Goal: Task Accomplishment & Management: Manage account settings

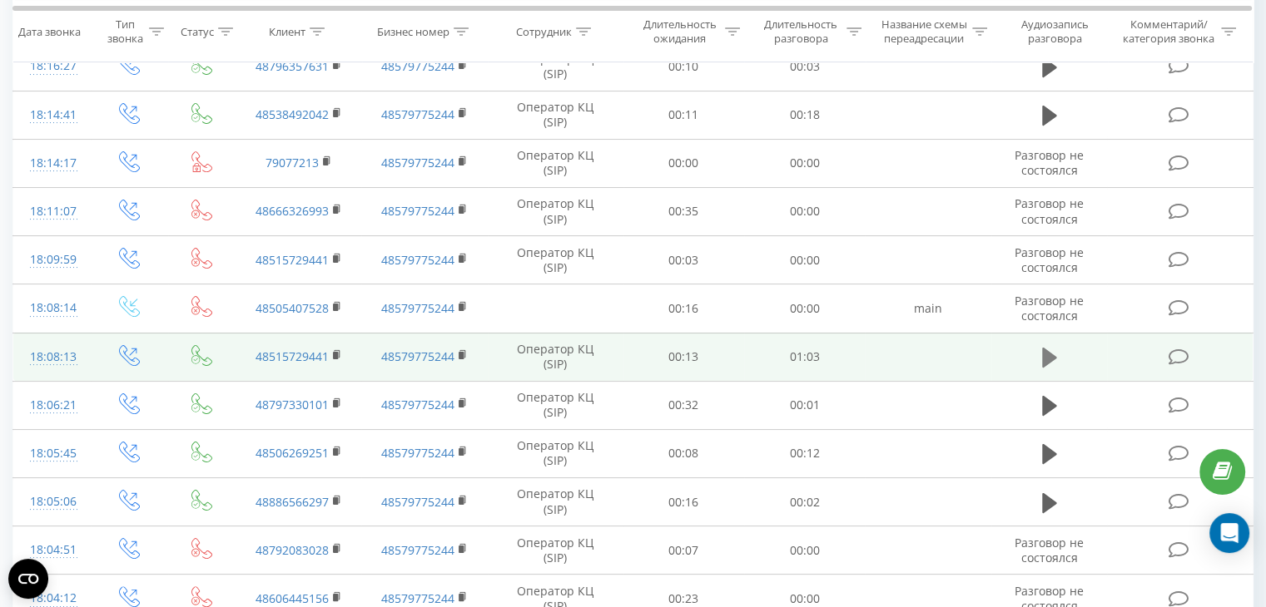
click at [1047, 357] on icon at bounding box center [1049, 358] width 15 height 20
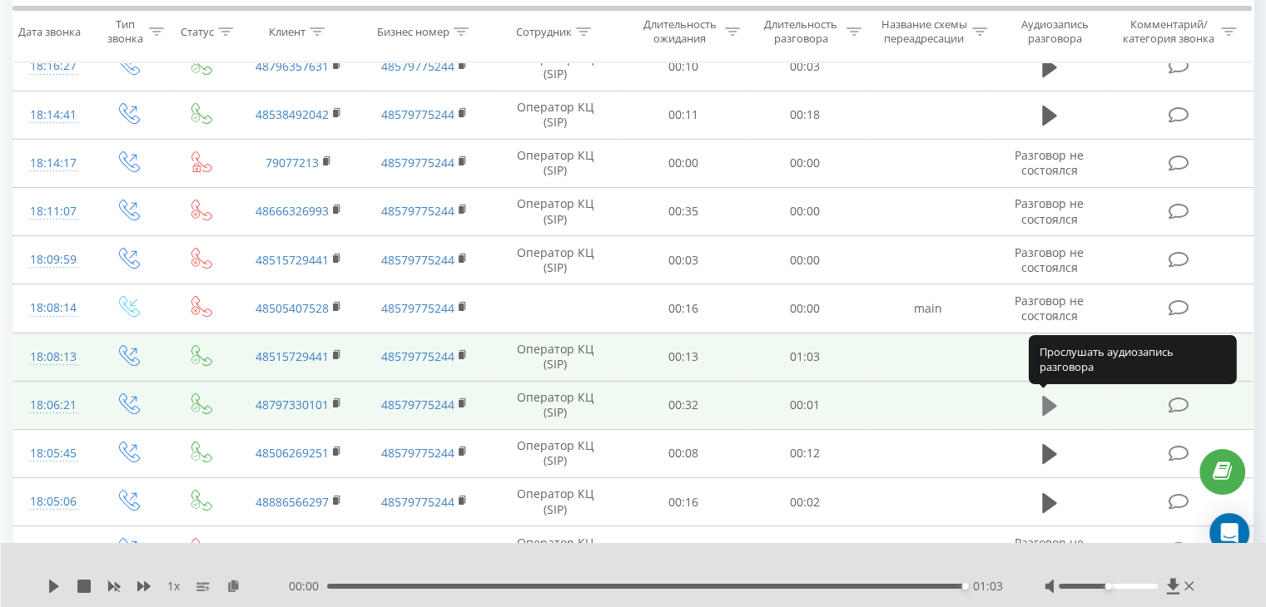
click at [1042, 401] on icon at bounding box center [1049, 406] width 15 height 20
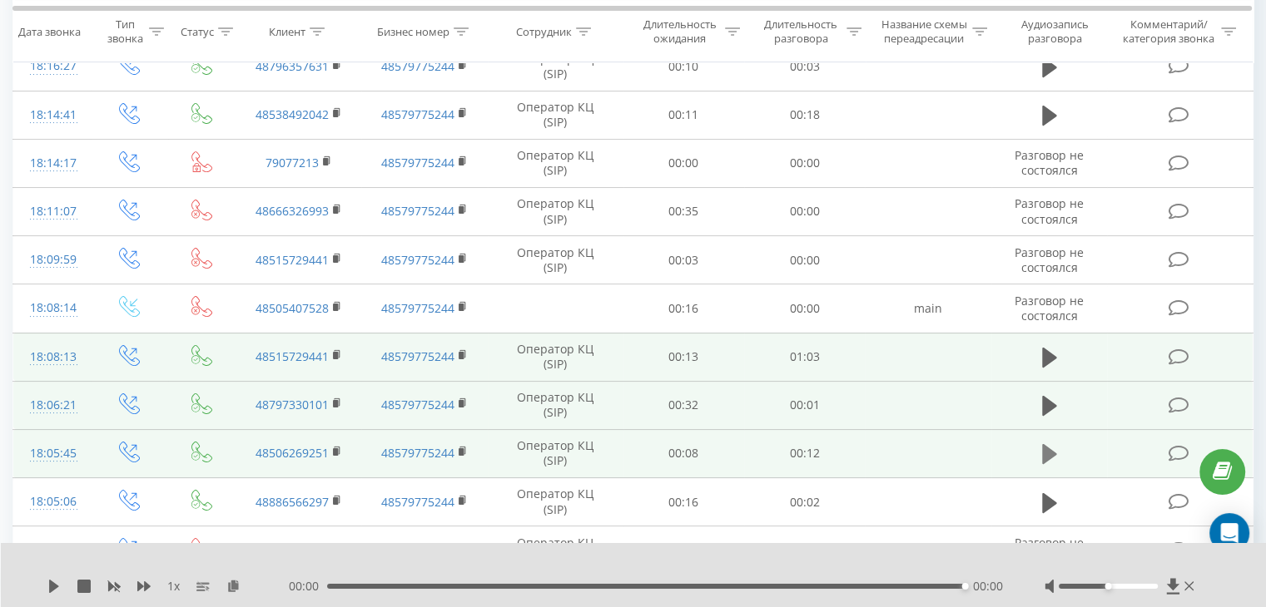
click at [1045, 451] on icon at bounding box center [1049, 454] width 15 height 20
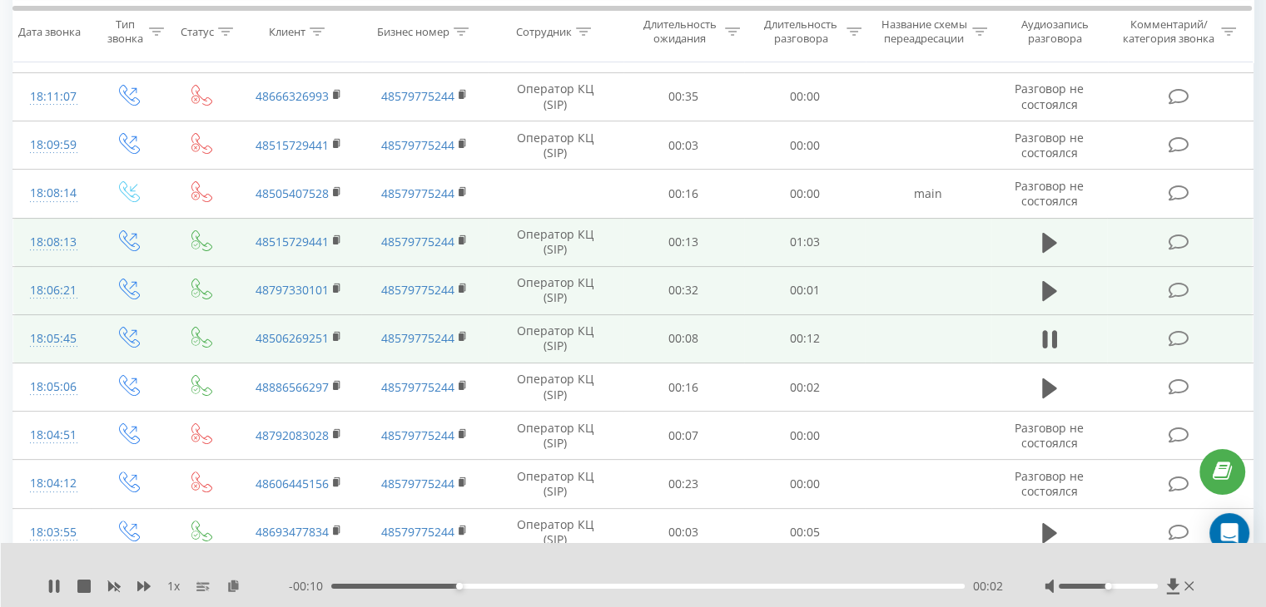
scroll to position [326, 0]
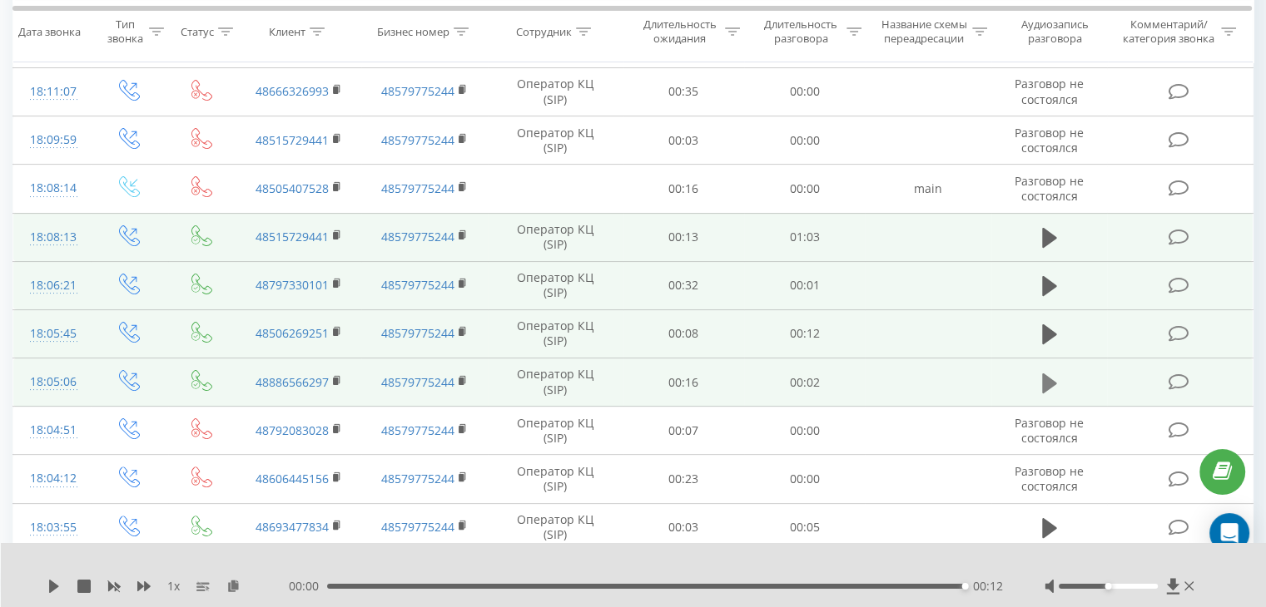
click at [1050, 382] on icon at bounding box center [1049, 383] width 15 height 20
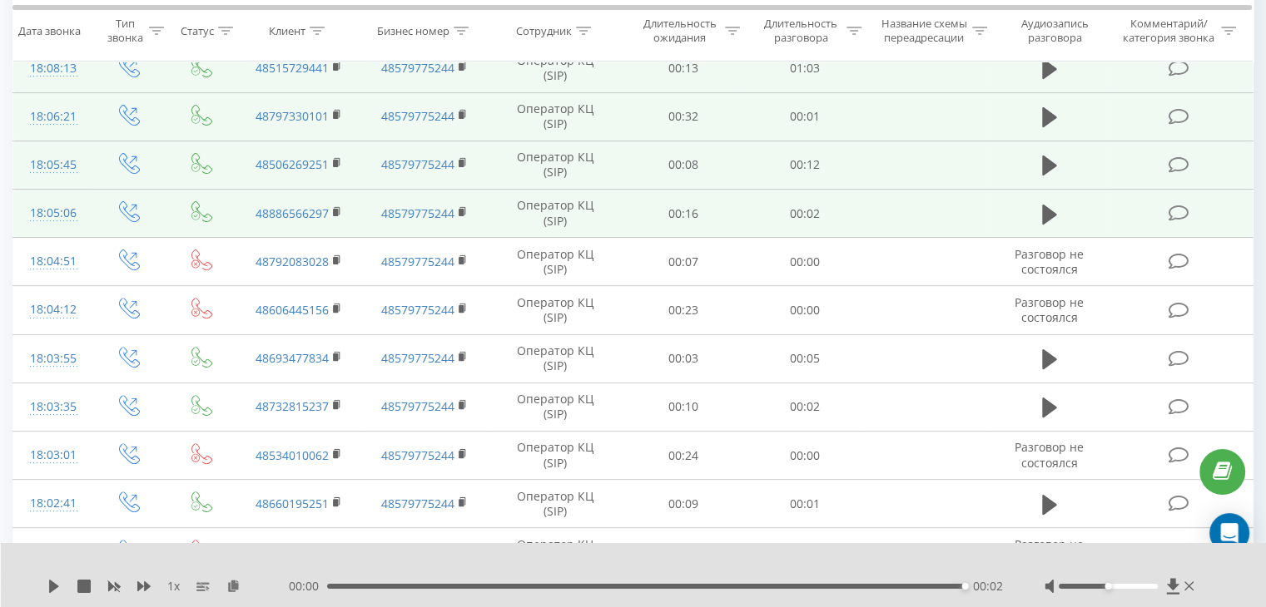
scroll to position [511, 0]
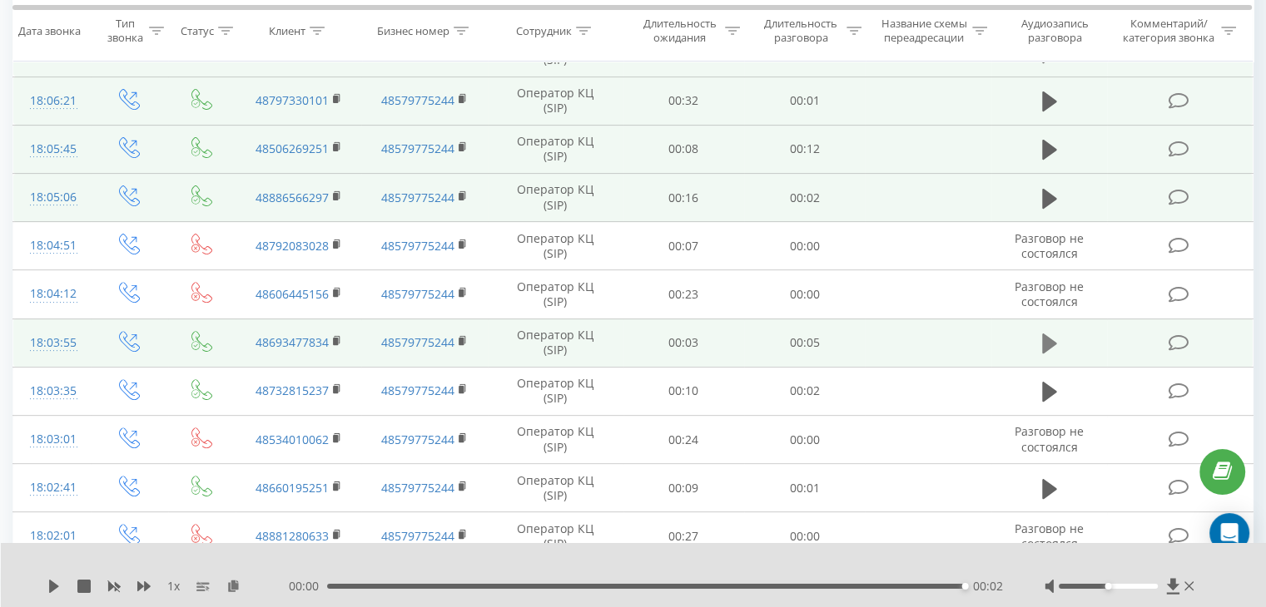
click at [1049, 351] on icon at bounding box center [1049, 343] width 15 height 23
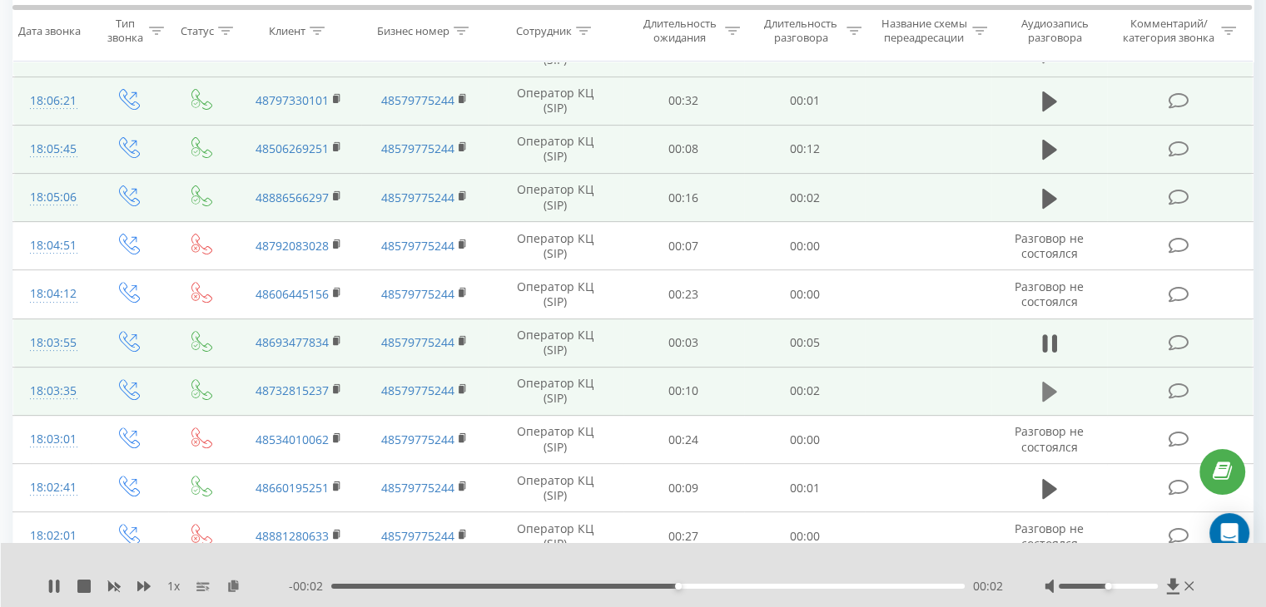
click at [1047, 383] on icon at bounding box center [1049, 392] width 15 height 20
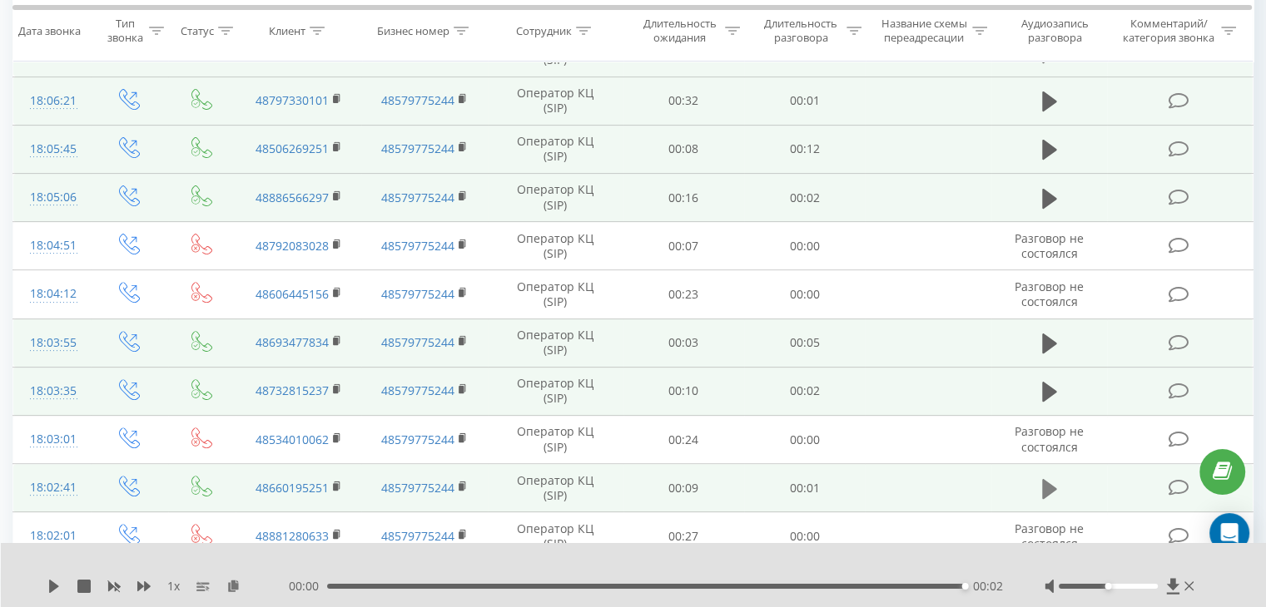
click at [1048, 483] on icon at bounding box center [1049, 489] width 15 height 20
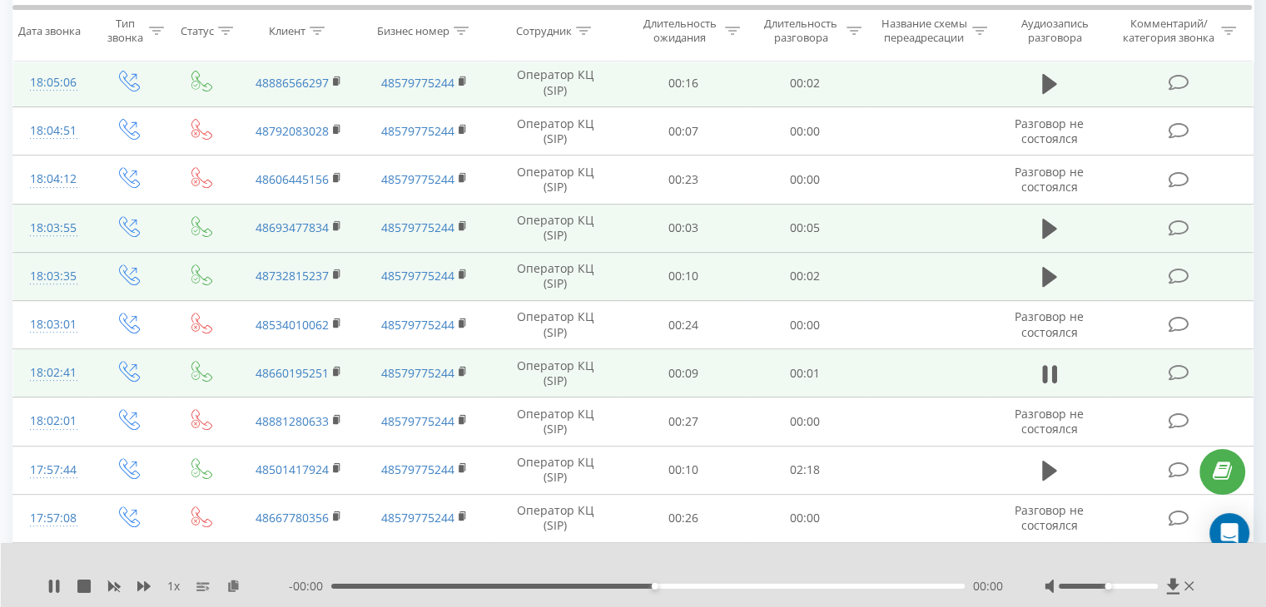
scroll to position [782, 0]
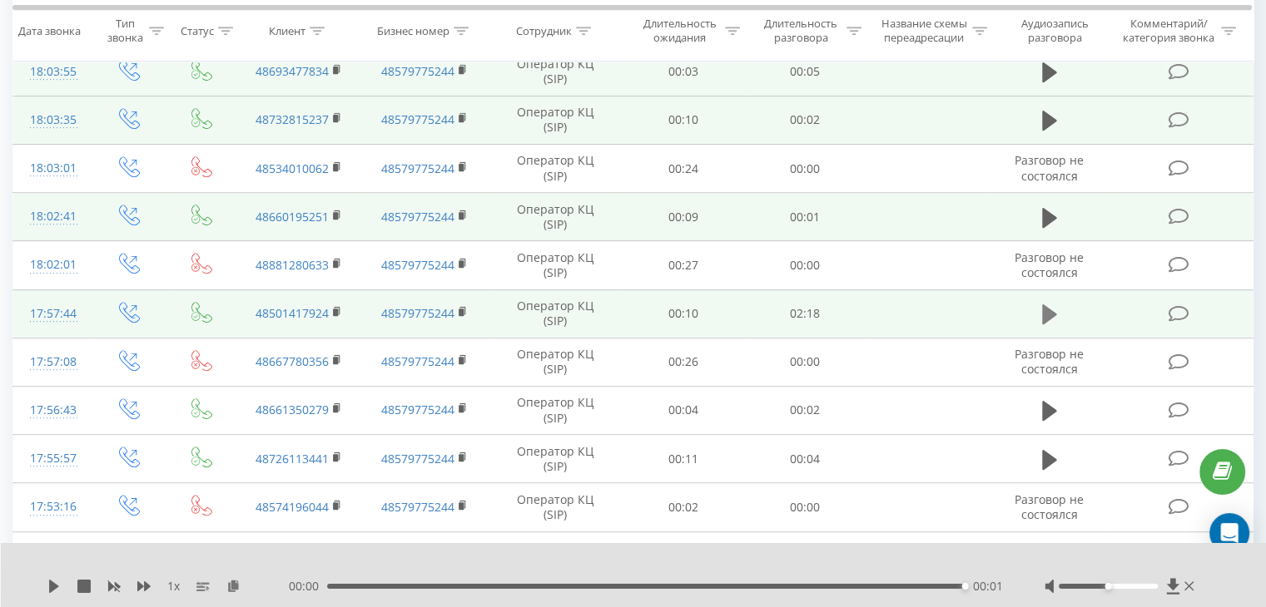
click at [1047, 314] on icon at bounding box center [1049, 315] width 15 height 20
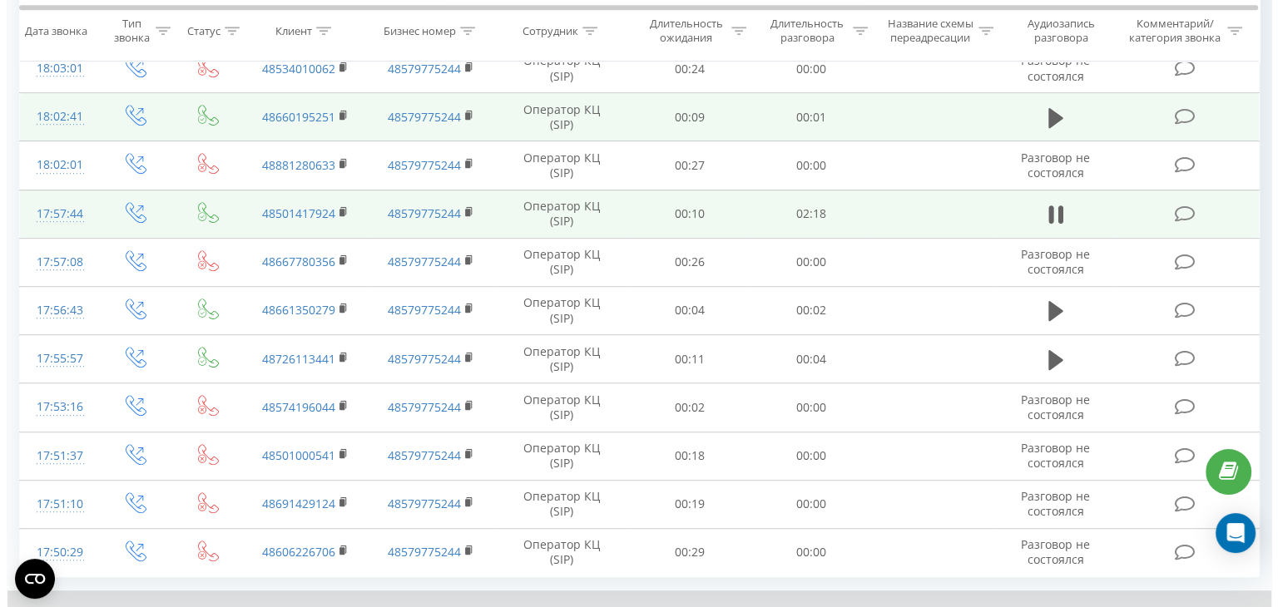
scroll to position [887, 0]
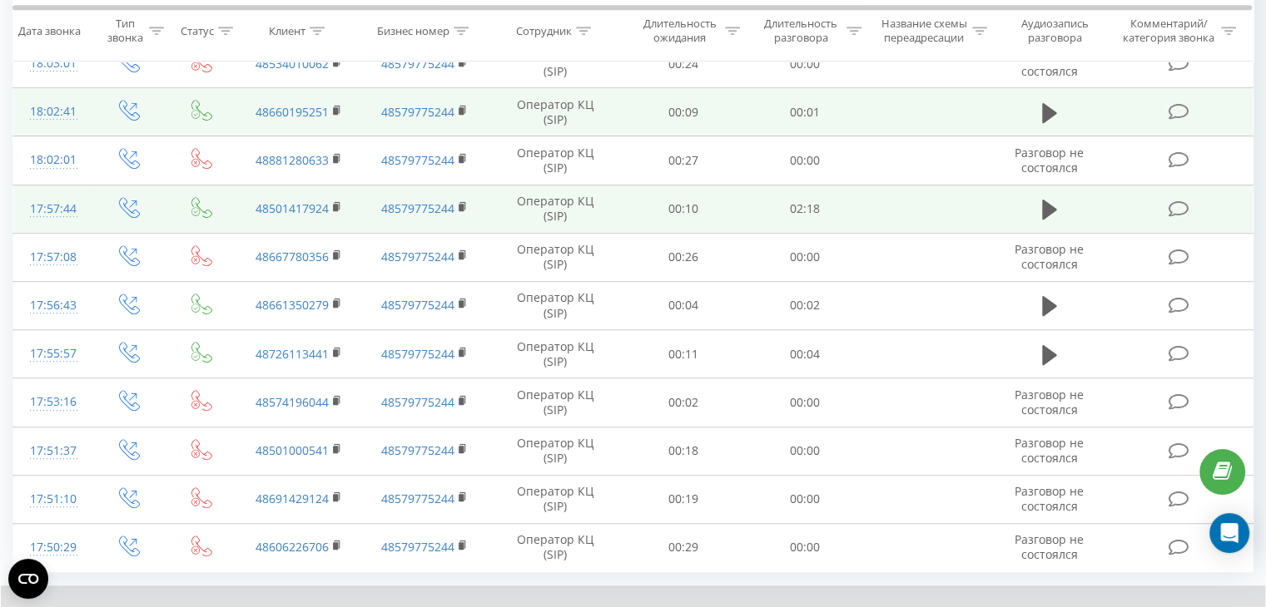
click at [1173, 201] on icon at bounding box center [1178, 209] width 21 height 17
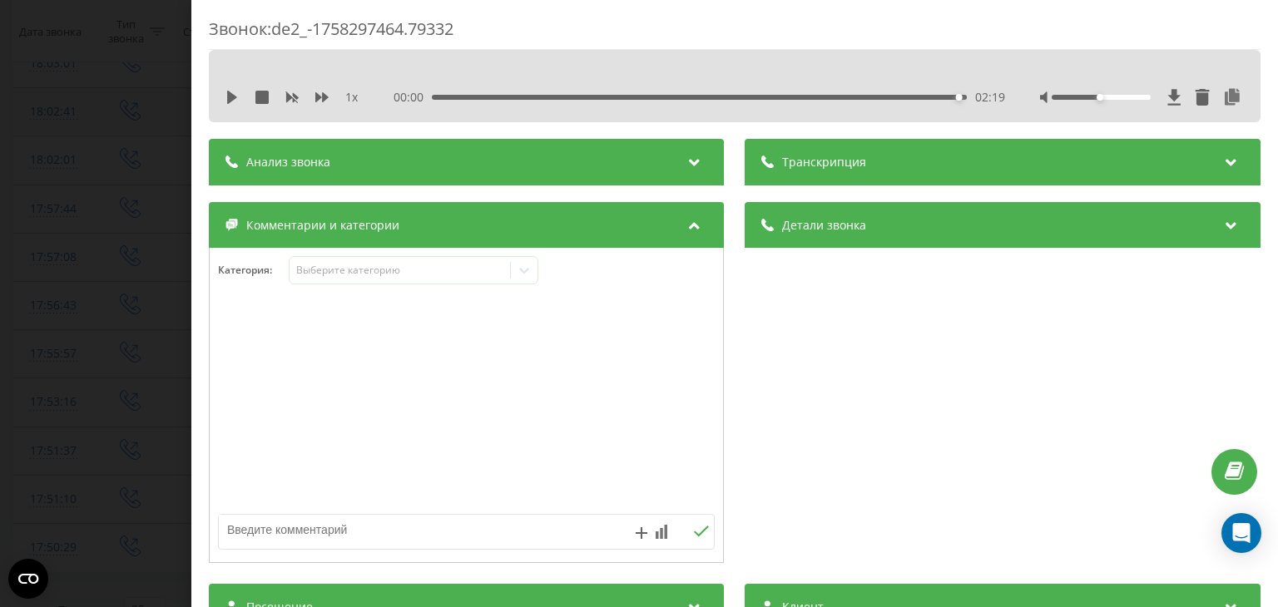
click at [121, 281] on div "Звонок : de2_-1758297464.79332 1 x 00:00 02:19 02:19 Транскрипция Для анализа A…" at bounding box center [639, 303] width 1278 height 607
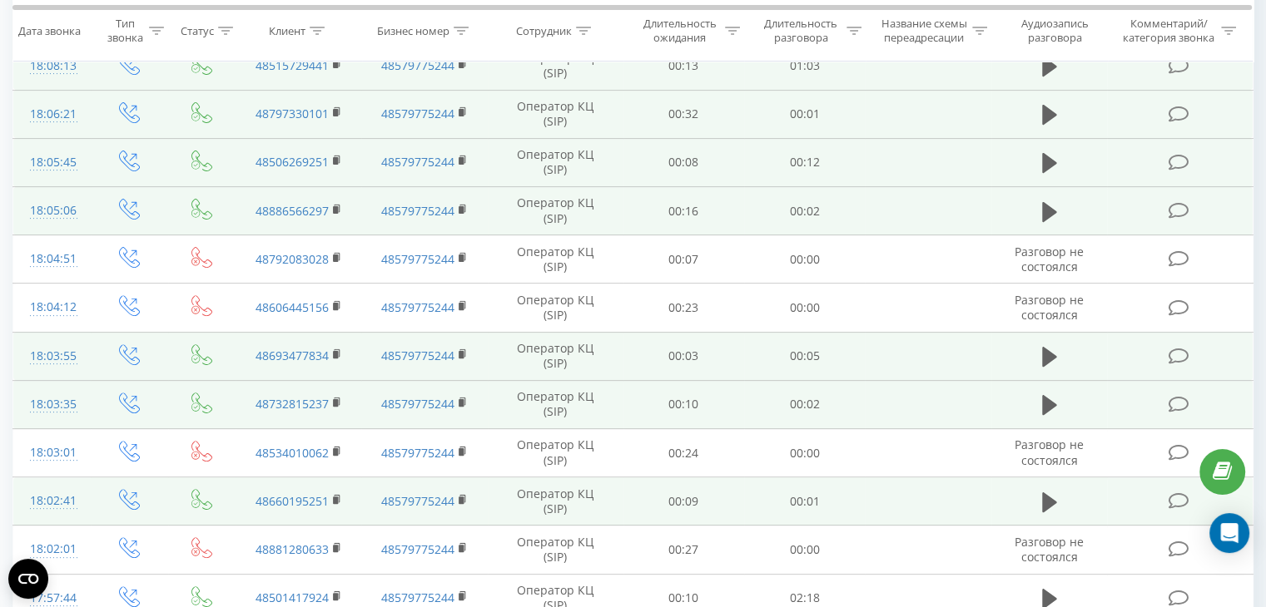
scroll to position [910, 0]
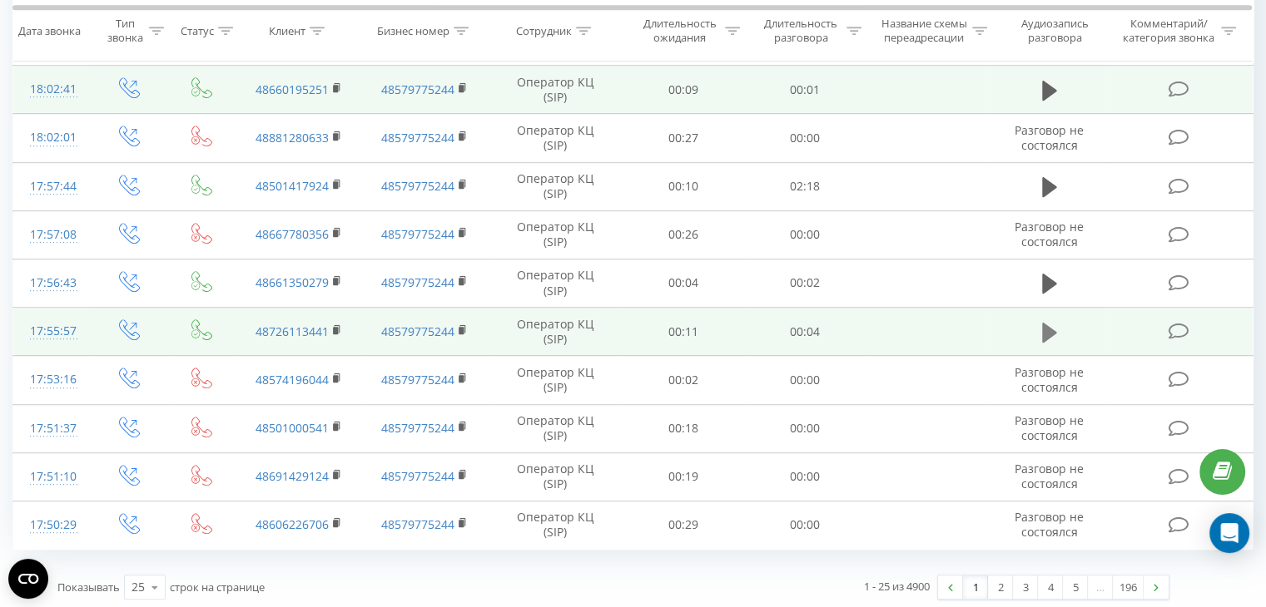
click at [1049, 334] on icon at bounding box center [1049, 332] width 15 height 20
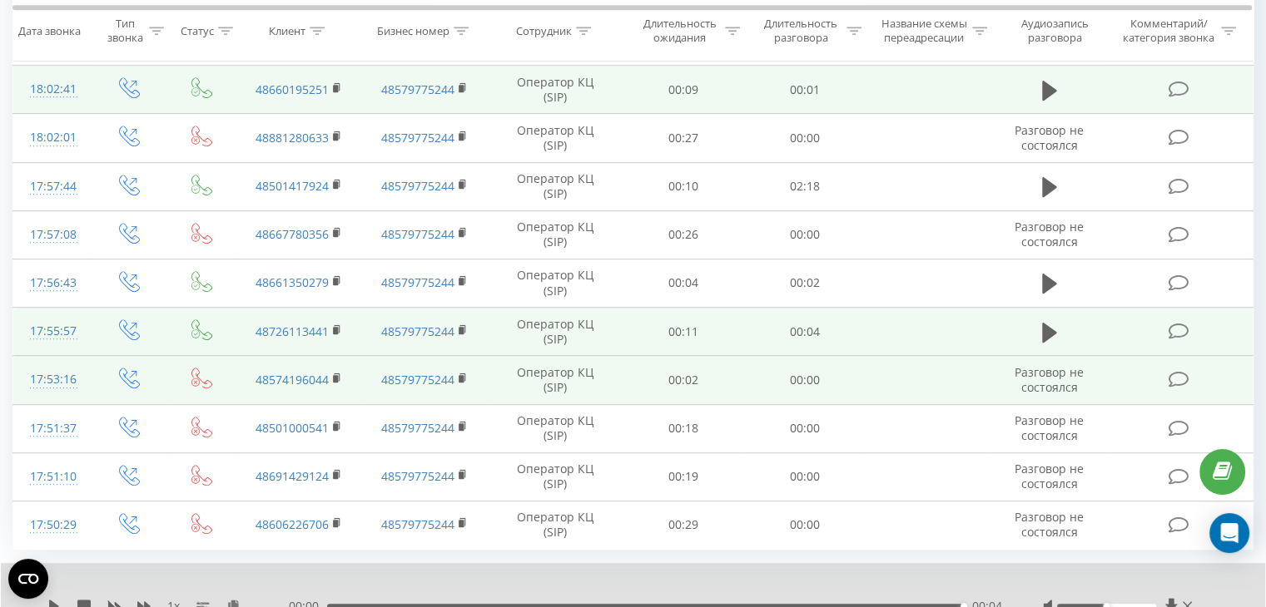
scroll to position [974, 0]
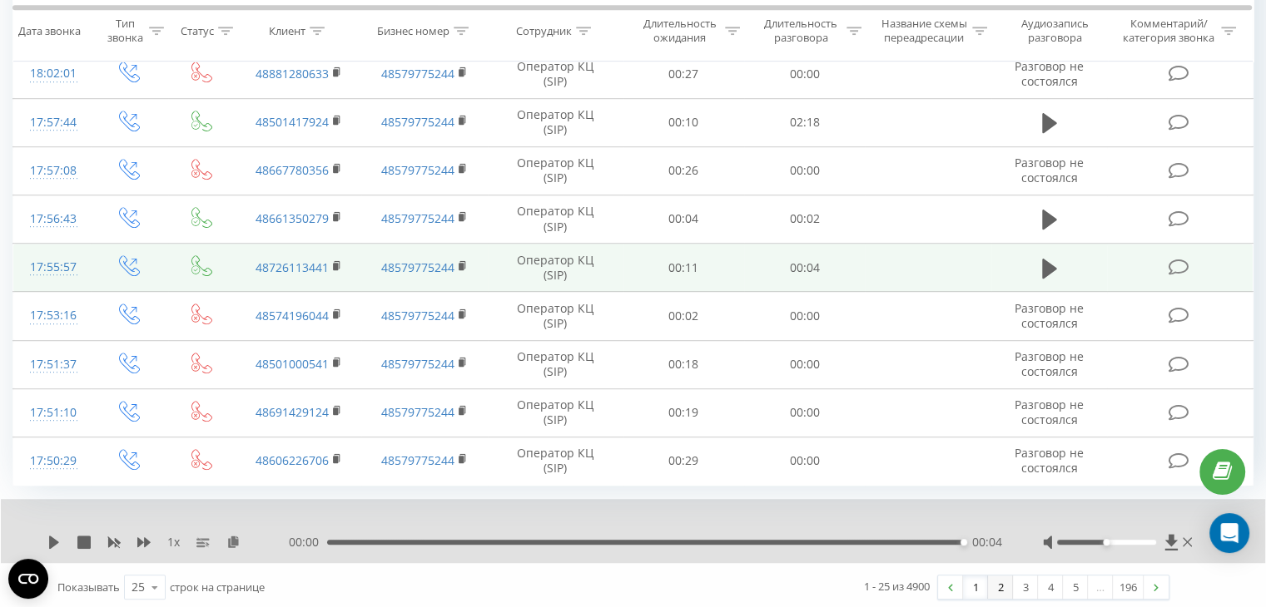
click at [992, 586] on link "2" at bounding box center [1000, 587] width 25 height 23
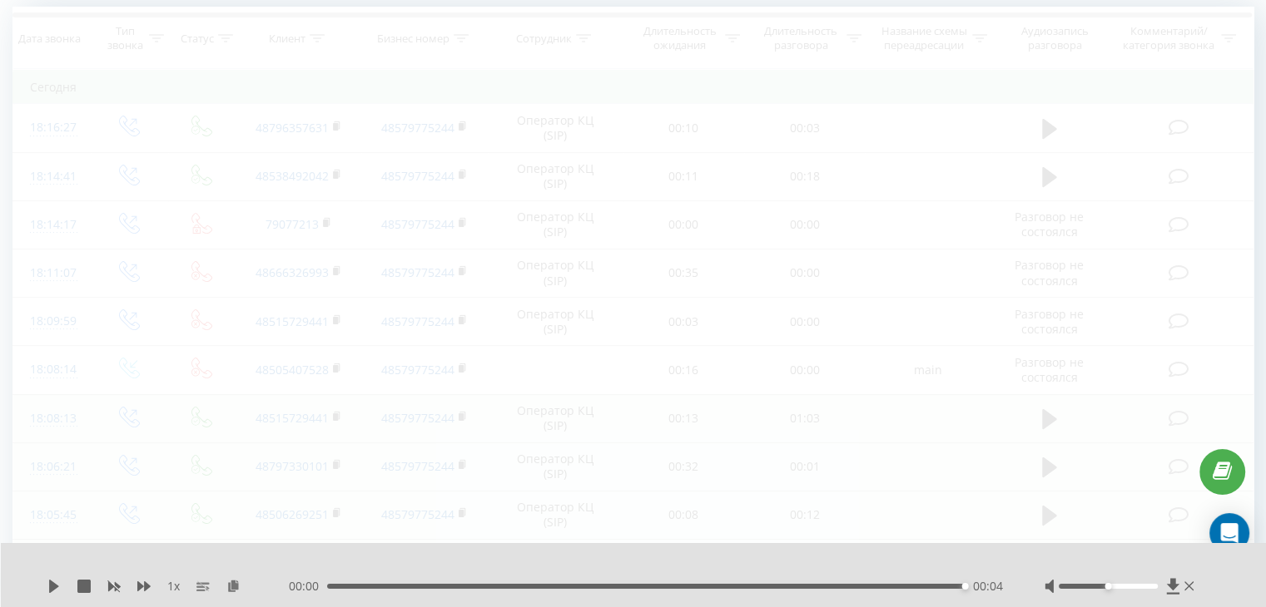
scroll to position [110, 0]
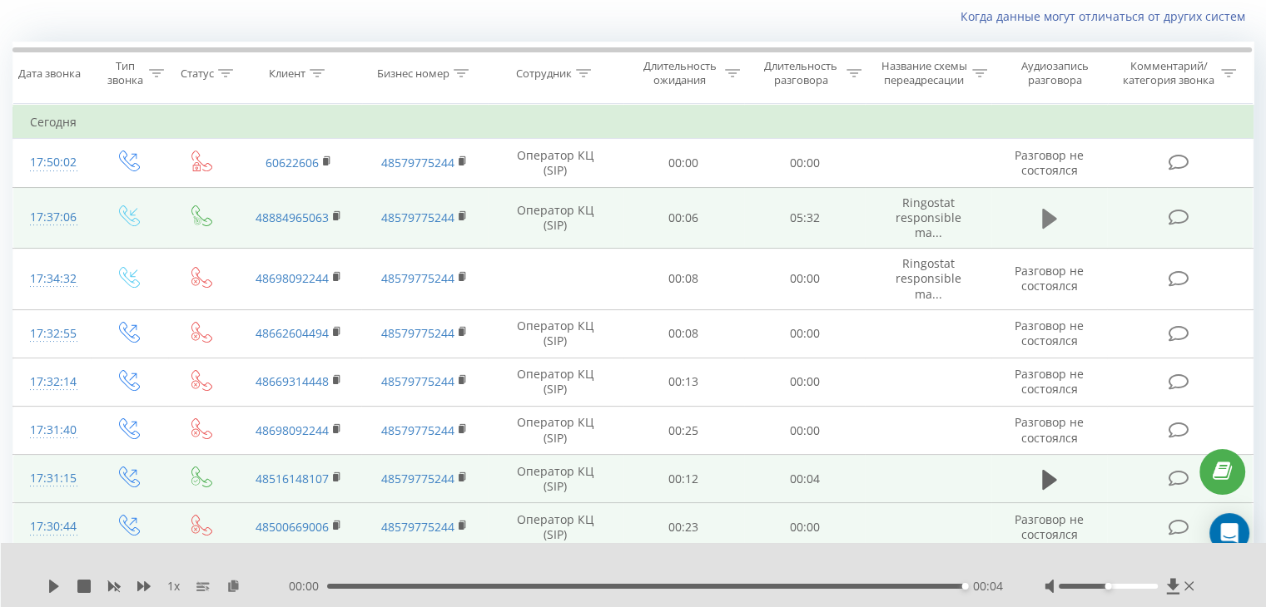
click at [1044, 217] on icon at bounding box center [1049, 219] width 15 height 20
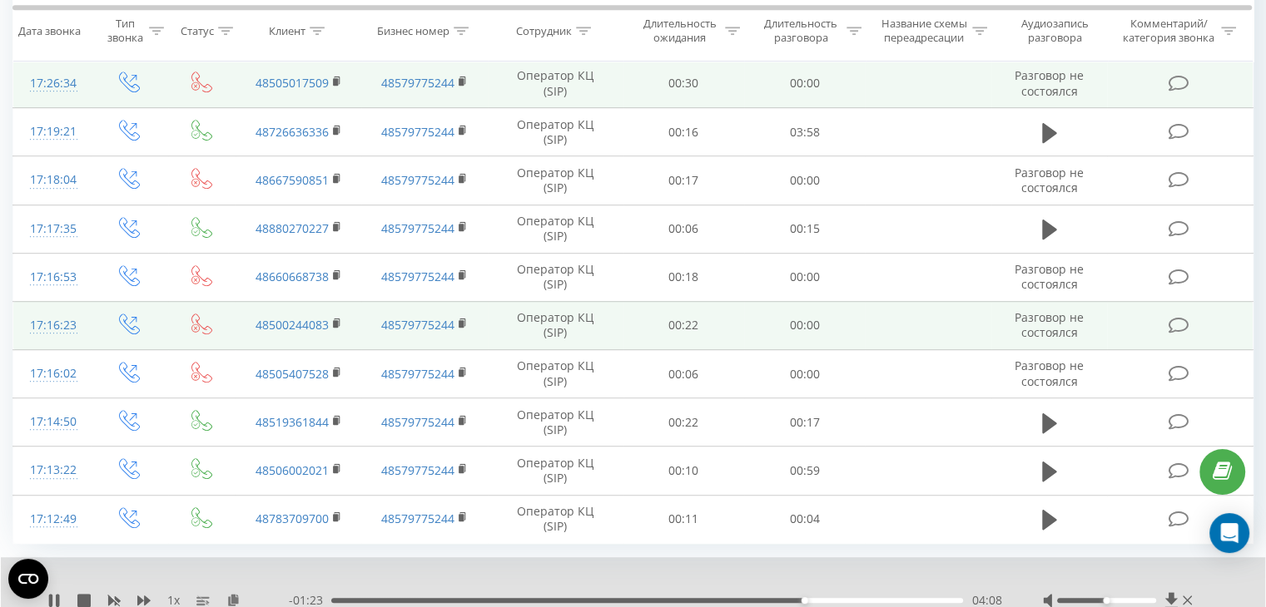
scroll to position [943, 0]
click at [52, 597] on icon at bounding box center [50, 599] width 3 height 13
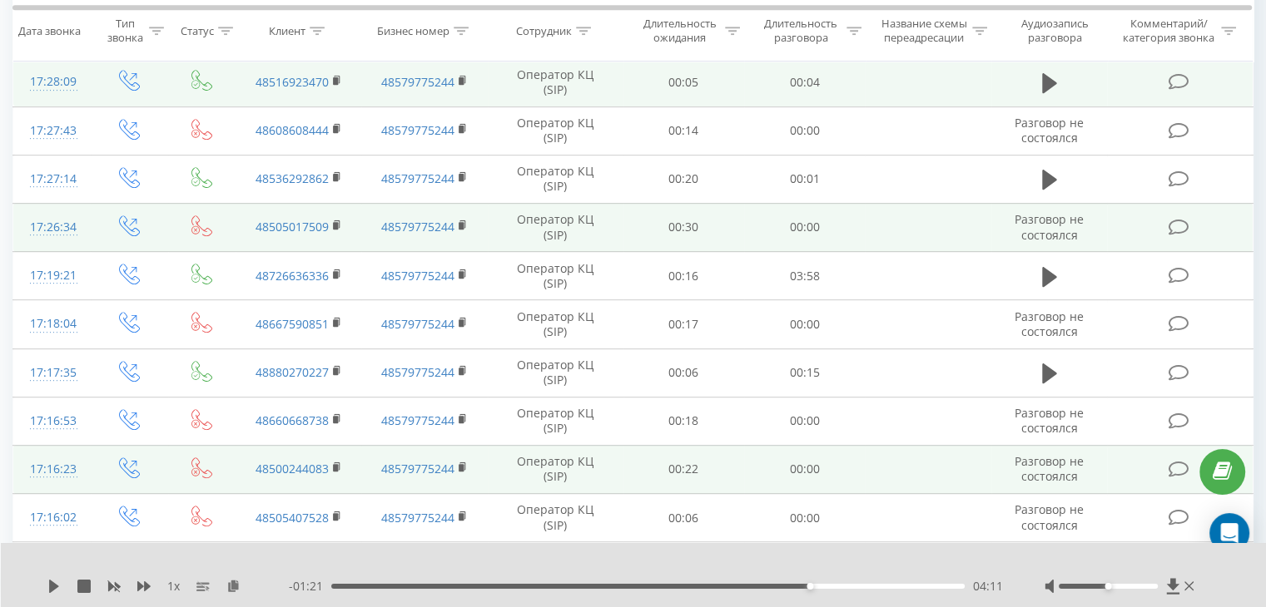
scroll to position [999, 0]
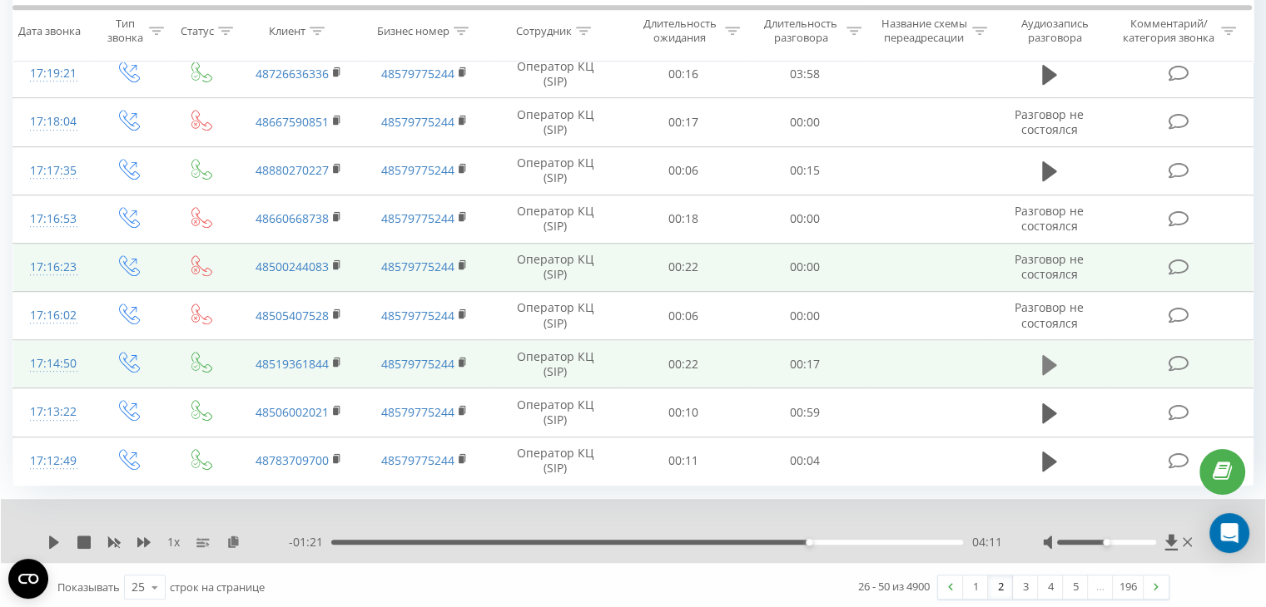
click at [1051, 367] on icon at bounding box center [1049, 365] width 15 height 23
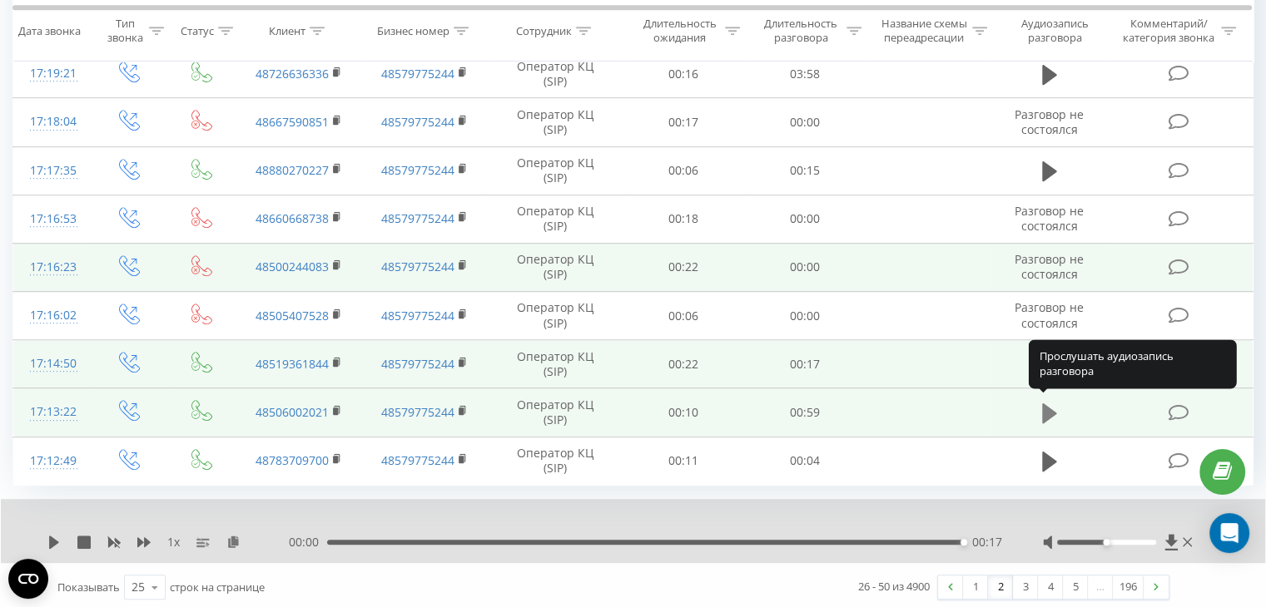
click at [1042, 407] on icon at bounding box center [1049, 414] width 15 height 20
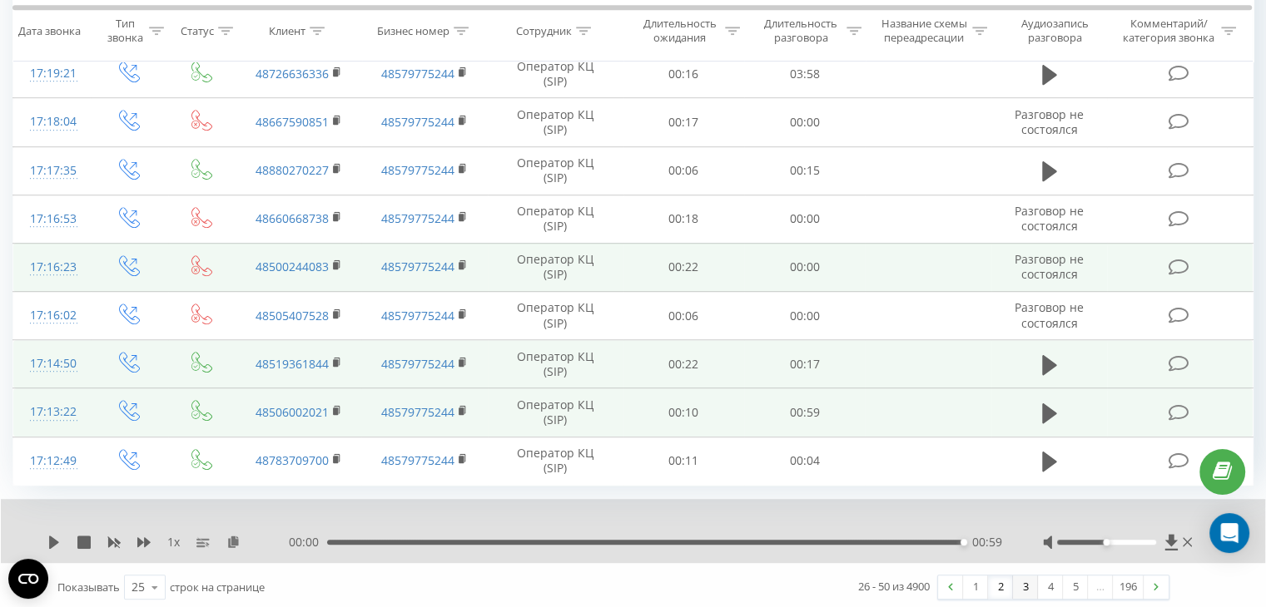
click at [1024, 581] on link "3" at bounding box center [1025, 587] width 25 height 23
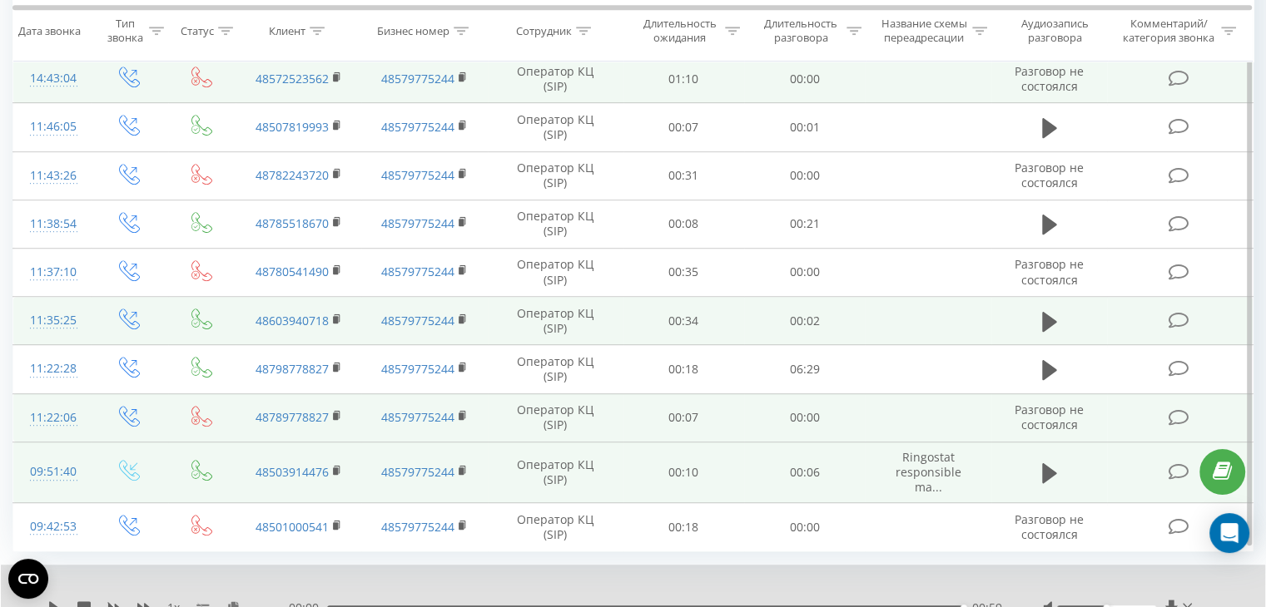
scroll to position [986, 0]
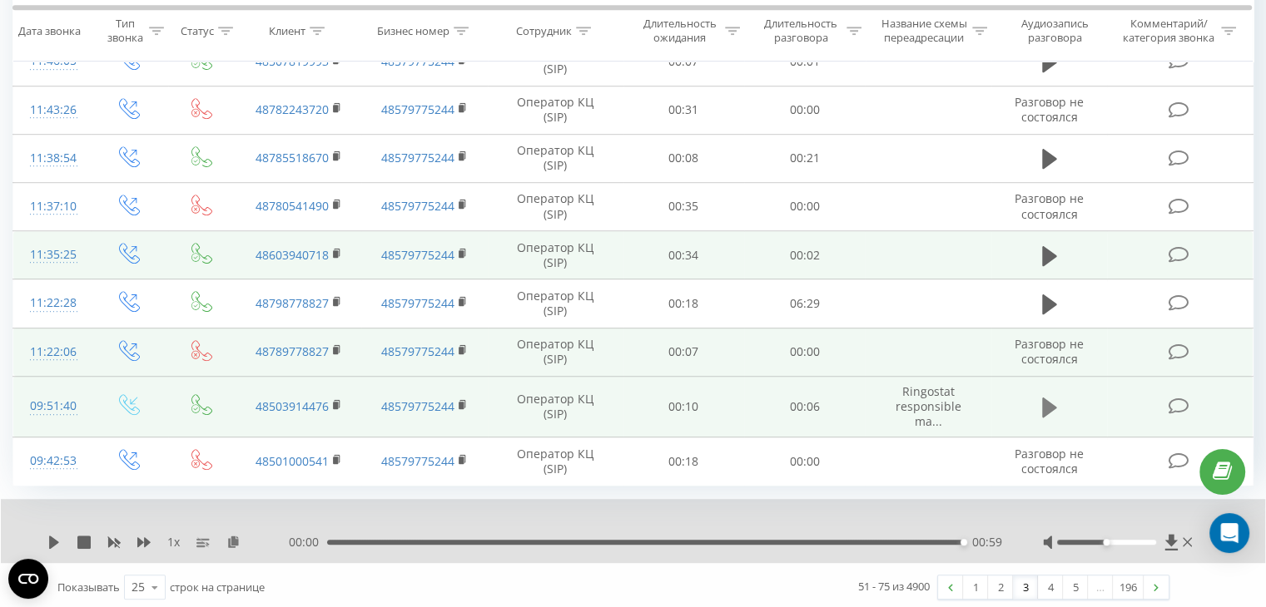
click at [1045, 404] on icon at bounding box center [1049, 408] width 15 height 20
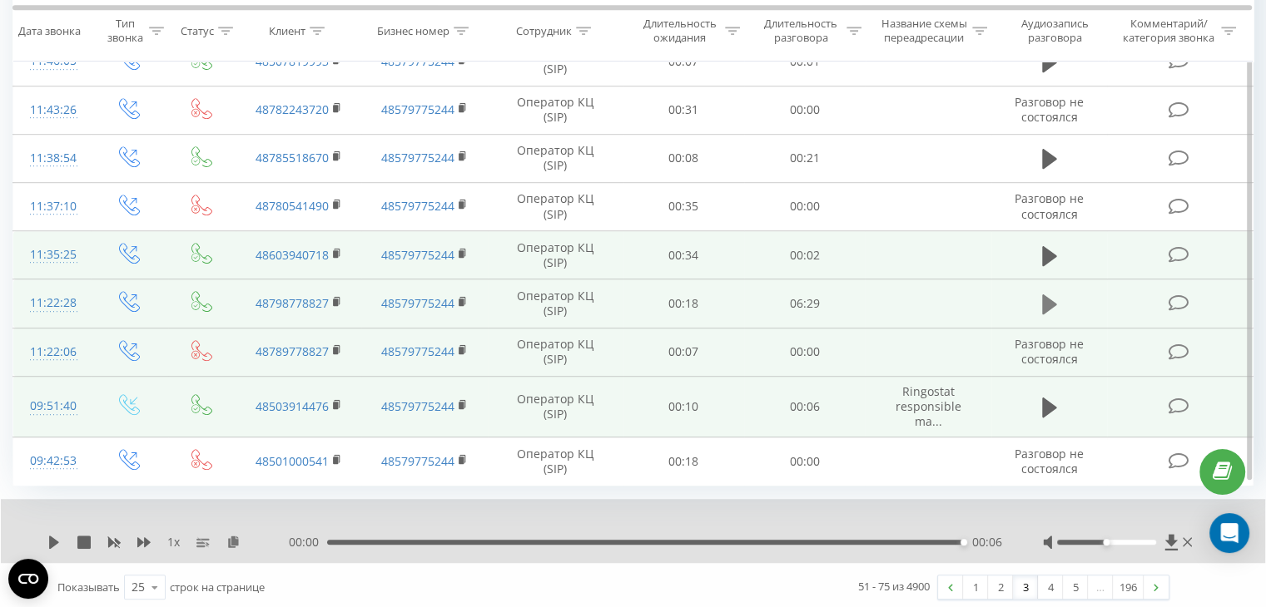
click at [1048, 307] on icon at bounding box center [1049, 304] width 15 height 23
click at [1053, 400] on icon at bounding box center [1049, 408] width 15 height 20
click at [1041, 582] on link "4" at bounding box center [1050, 587] width 25 height 23
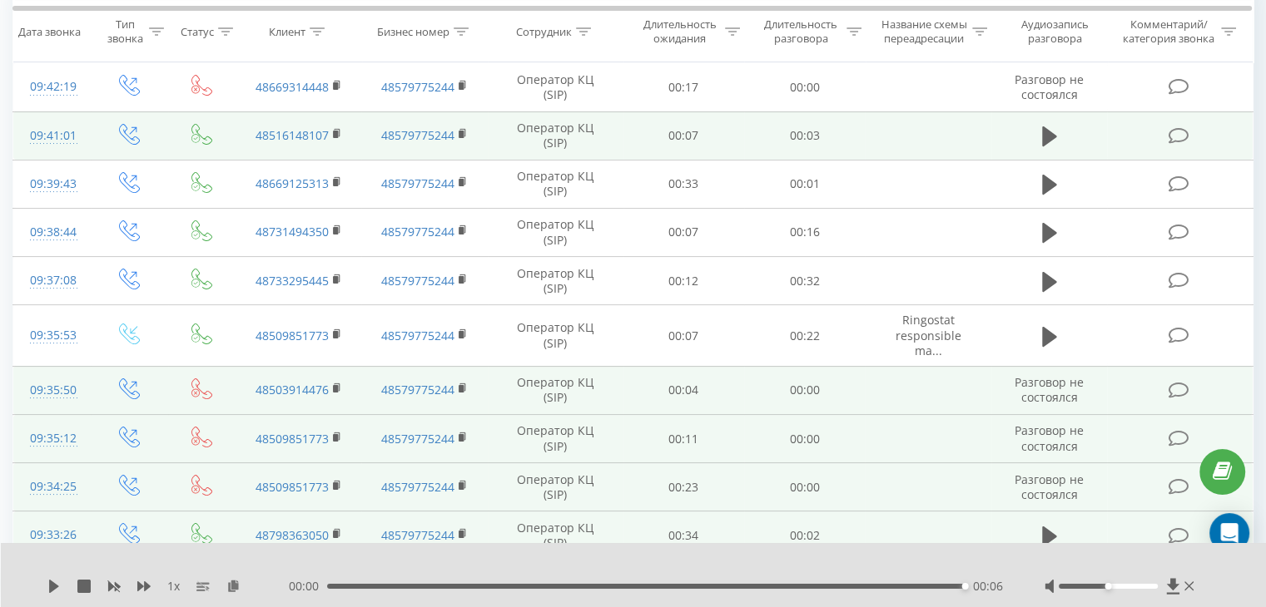
scroll to position [186, 0]
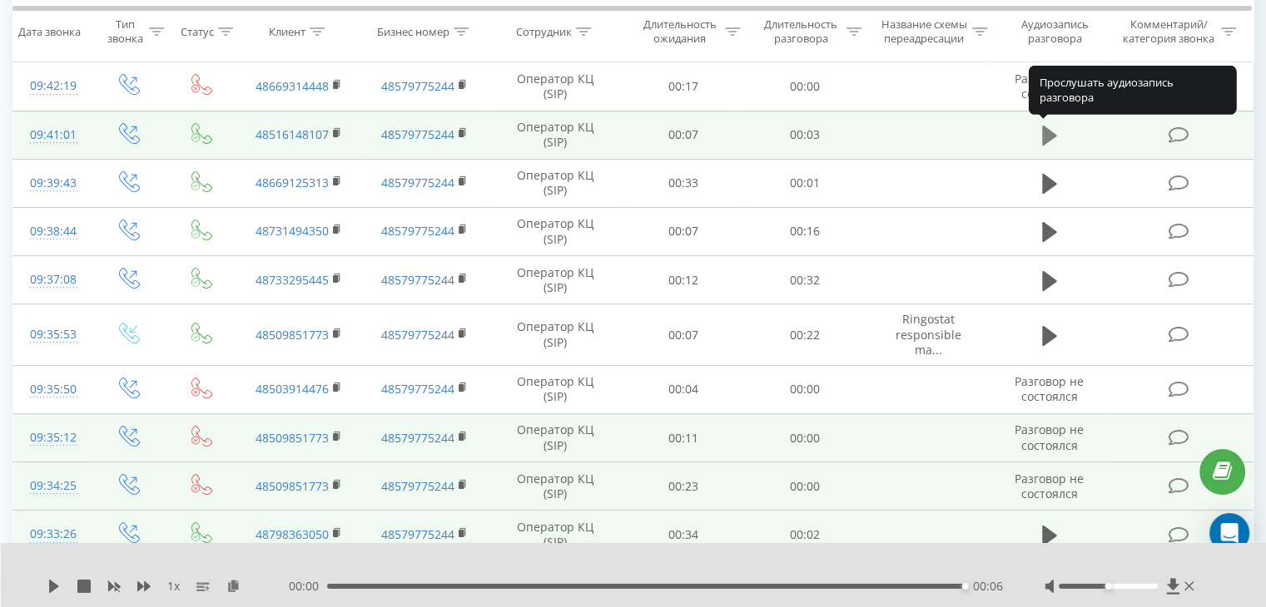
click at [1047, 144] on icon at bounding box center [1049, 135] width 15 height 23
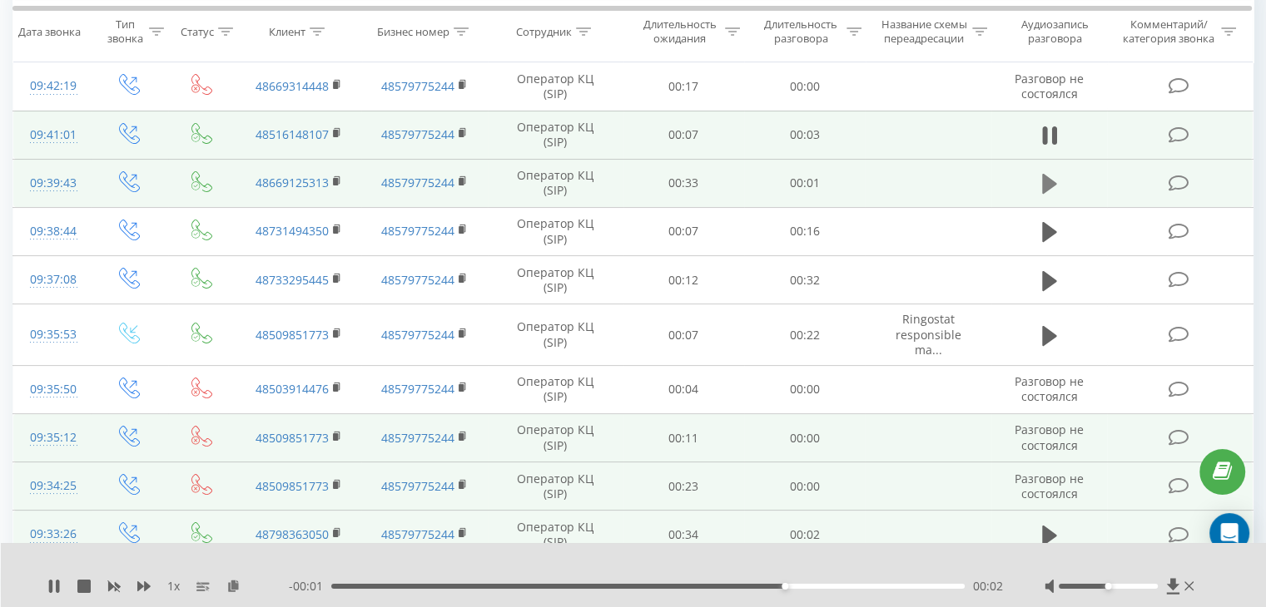
click at [1048, 183] on icon at bounding box center [1049, 184] width 15 height 20
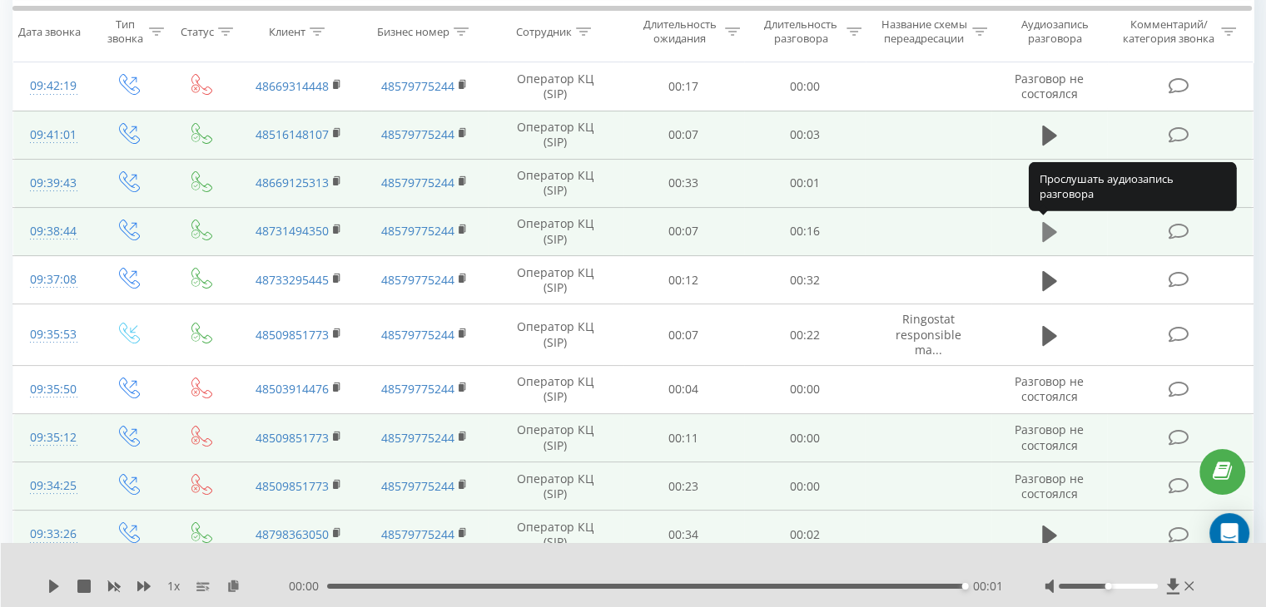
click at [1049, 241] on icon at bounding box center [1049, 232] width 15 height 23
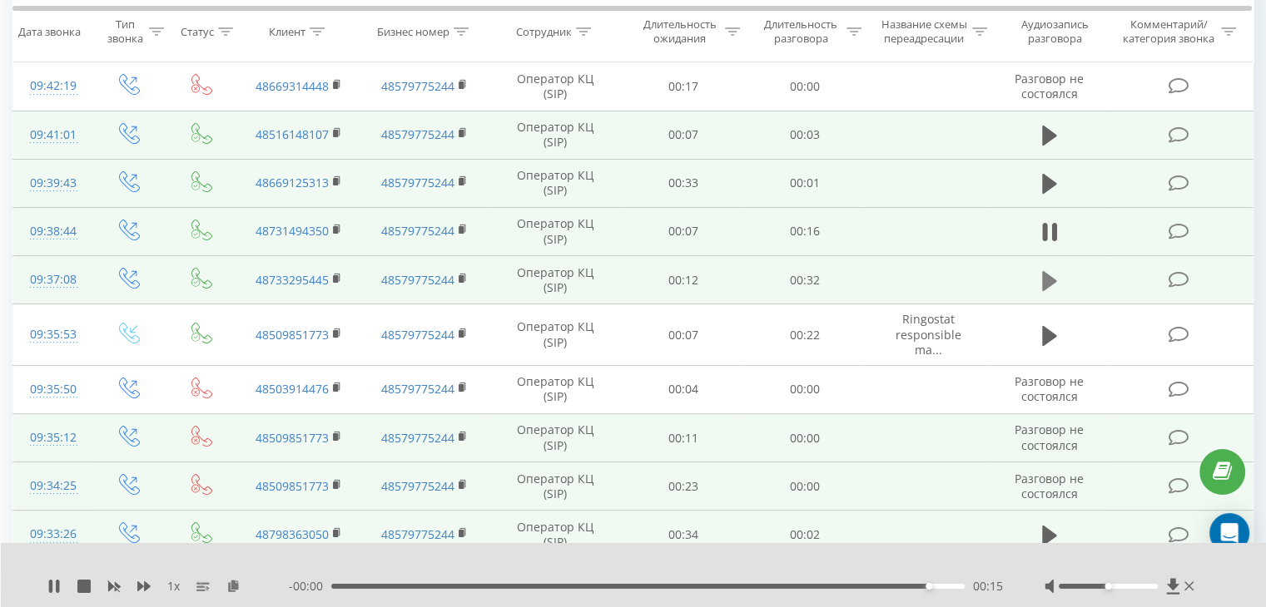
click at [1042, 275] on icon at bounding box center [1049, 281] width 15 height 23
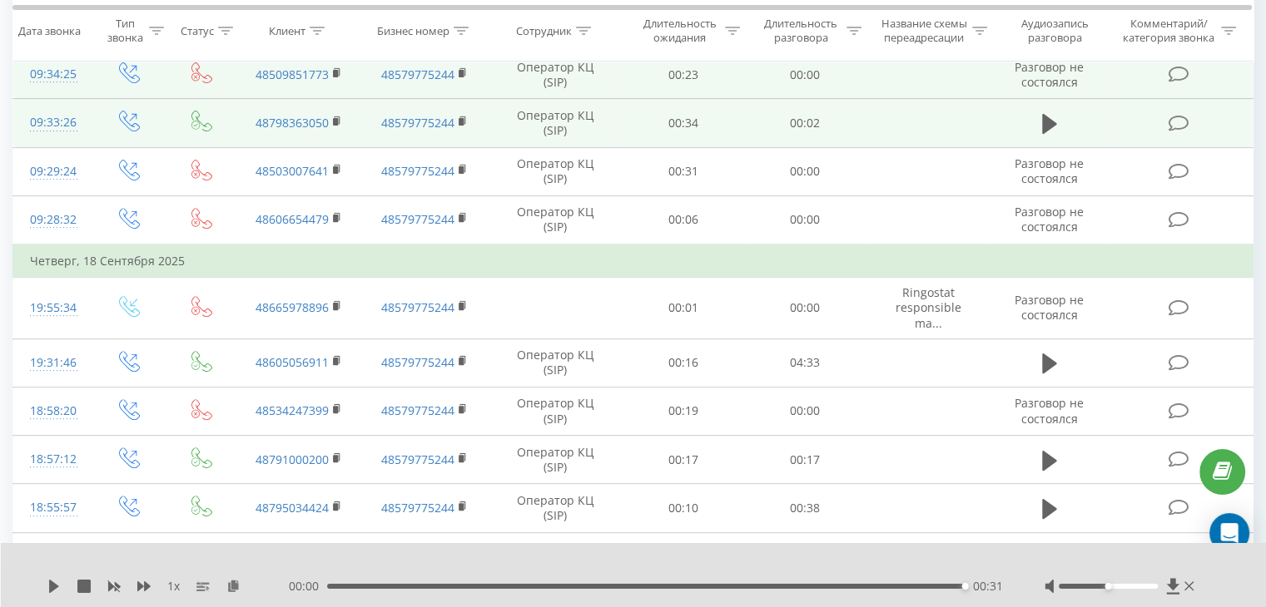
scroll to position [605, 0]
